Goal: Information Seeking & Learning: Learn about a topic

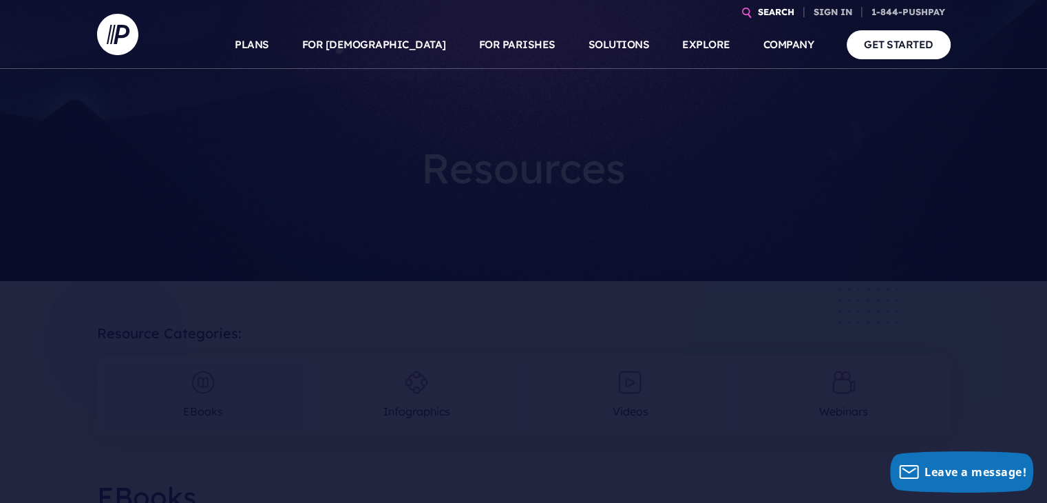
click at [755, 11] on link "SEARCH" at bounding box center [777, 12] width 48 height 24
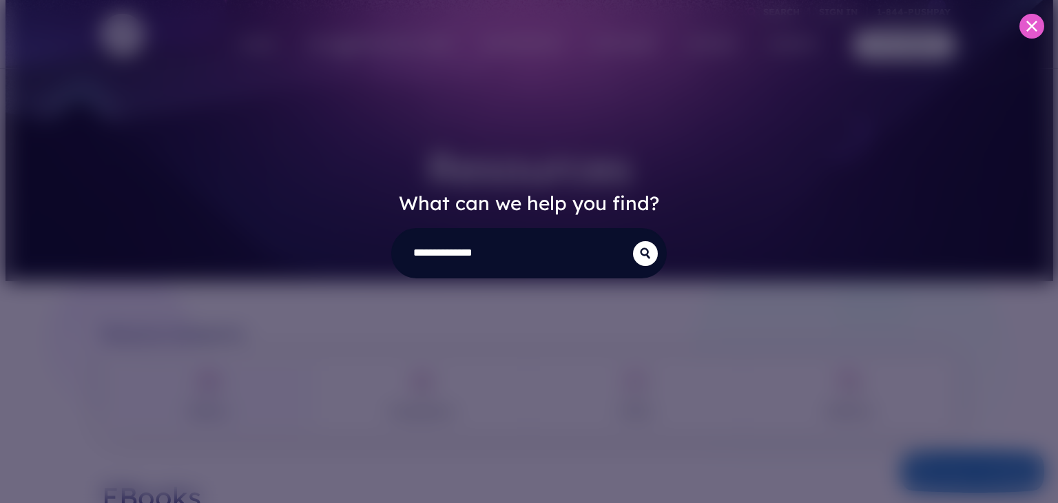
type input "**********"
click at [633, 241] on button "submit" at bounding box center [645, 253] width 25 height 25
